Goal: Information Seeking & Learning: Learn about a topic

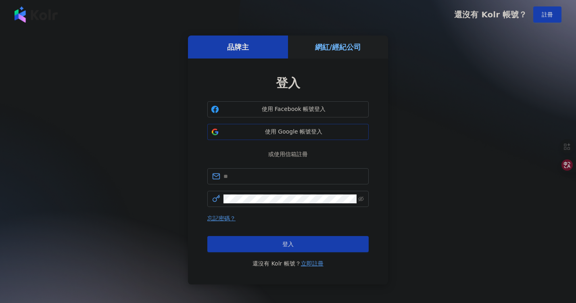
click at [294, 131] on span "使用 Google 帳號登入" at bounding box center [293, 132] width 143 height 8
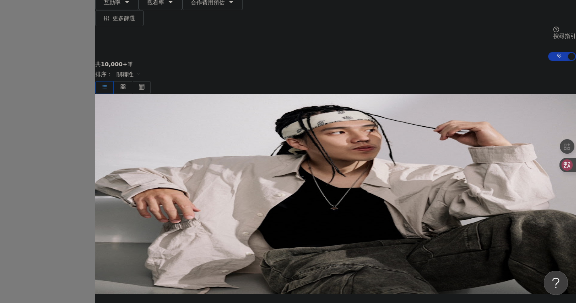
scroll to position [166, 0]
